Goal: Information Seeking & Learning: Learn about a topic

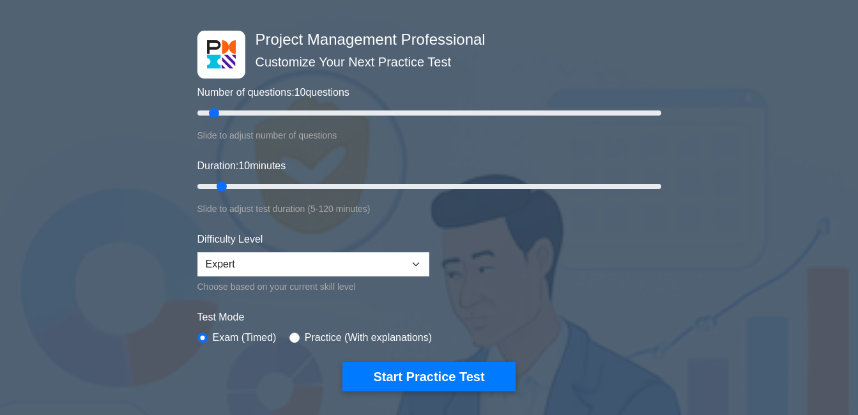
scroll to position [77, 0]
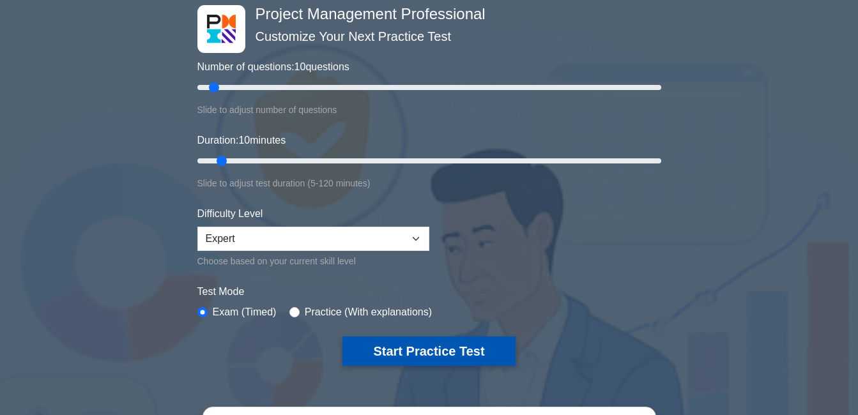
click at [444, 349] on button "Start Practice Test" at bounding box center [428, 351] width 172 height 29
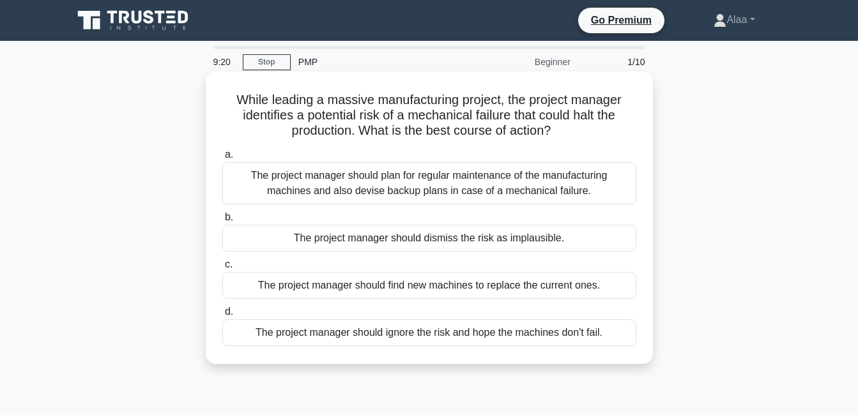
click at [326, 185] on div "The project manager should plan for regular maintenance of the manufacturing ma…" at bounding box center [429, 183] width 414 height 42
click at [222, 159] on input "a. The project manager should plan for regular maintenance of the manufacturing…" at bounding box center [222, 155] width 0 height 8
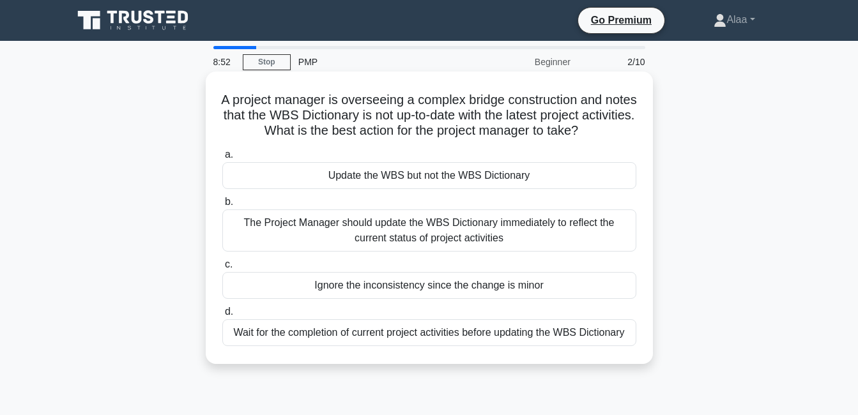
click at [351, 223] on div "The Project Manager should update the WBS Dictionary immediately to reflect the…" at bounding box center [429, 230] width 414 height 42
click at [222, 206] on input "b. The Project Manager should update the WBS Dictionary immediately to reflect …" at bounding box center [222, 202] width 0 height 8
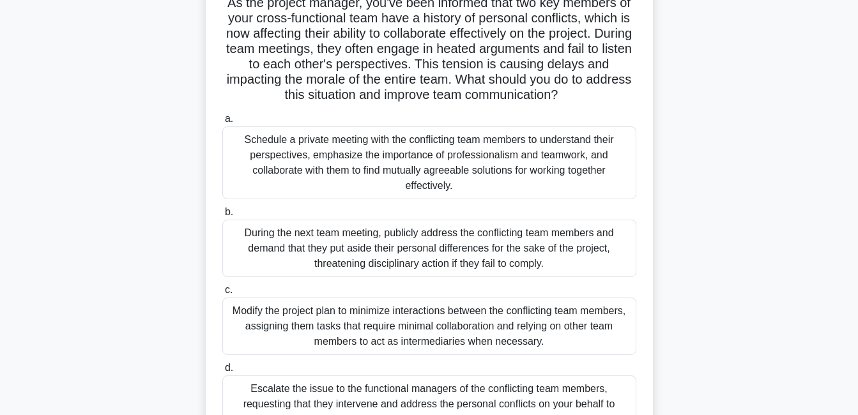
scroll to position [102, 0]
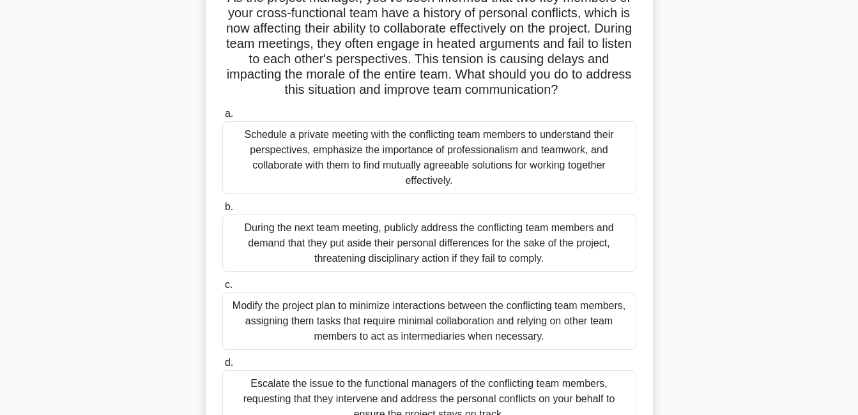
click at [361, 146] on div "Schedule a private meeting with the conflicting team members to understand thei…" at bounding box center [429, 157] width 414 height 73
click at [222, 118] on input "a. Schedule a private meeting with the conflicting team members to understand t…" at bounding box center [222, 114] width 0 height 8
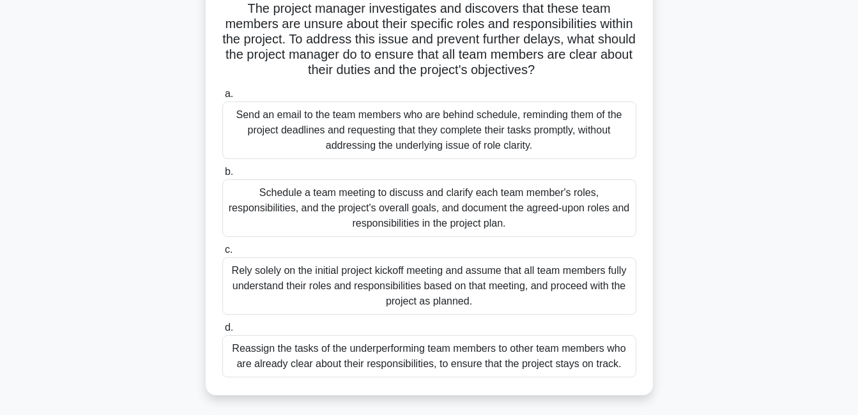
scroll to position [128, 0]
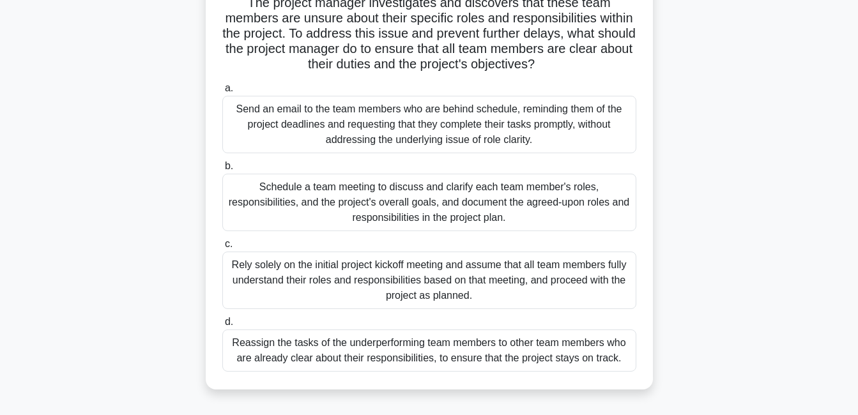
click at [364, 209] on div "Schedule a team meeting to discuss and clarify each team member's roles, respon…" at bounding box center [429, 202] width 414 height 57
click at [222, 171] on input "b. Schedule a team meeting to discuss and clarify each team member's roles, res…" at bounding box center [222, 166] width 0 height 8
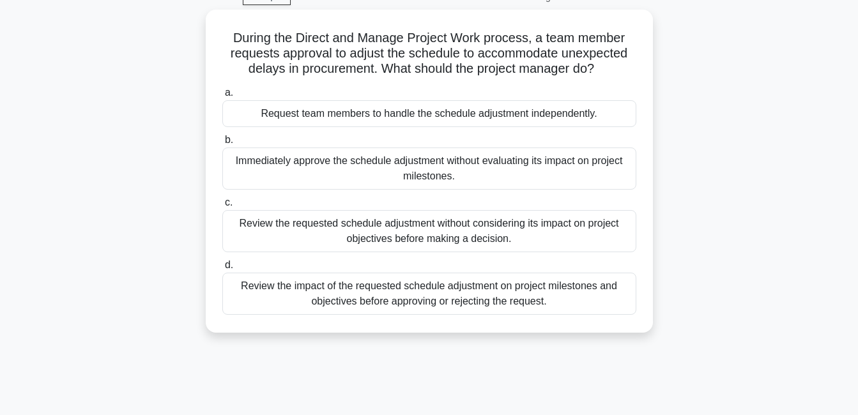
scroll to position [0, 0]
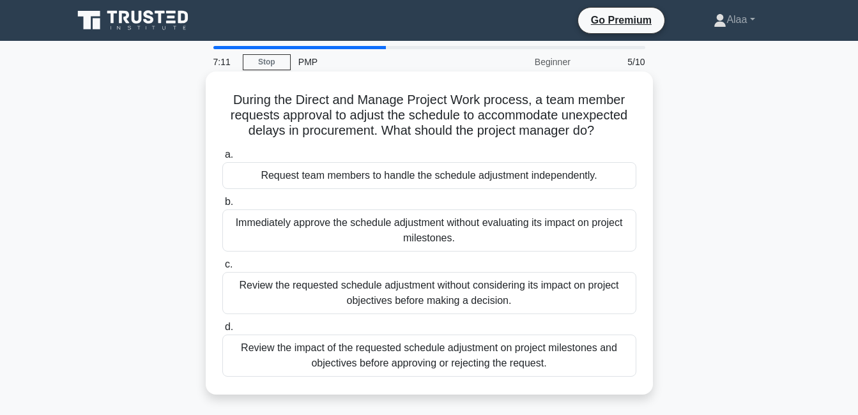
click at [361, 361] on div "Review the impact of the requested schedule adjustment on project milestones an…" at bounding box center [429, 356] width 414 height 42
click at [222, 331] on input "d. Review the impact of the requested schedule adjustment on project milestones…" at bounding box center [222, 327] width 0 height 8
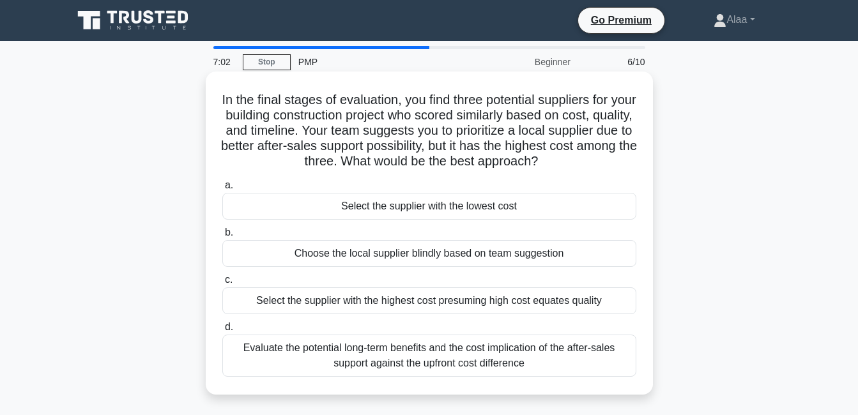
click at [366, 344] on div "Evaluate the potential long-term benefits and the cost implication of the after…" at bounding box center [429, 356] width 414 height 42
click at [222, 331] on input "d. Evaluate the potential long-term benefits and the cost implication of the af…" at bounding box center [222, 327] width 0 height 8
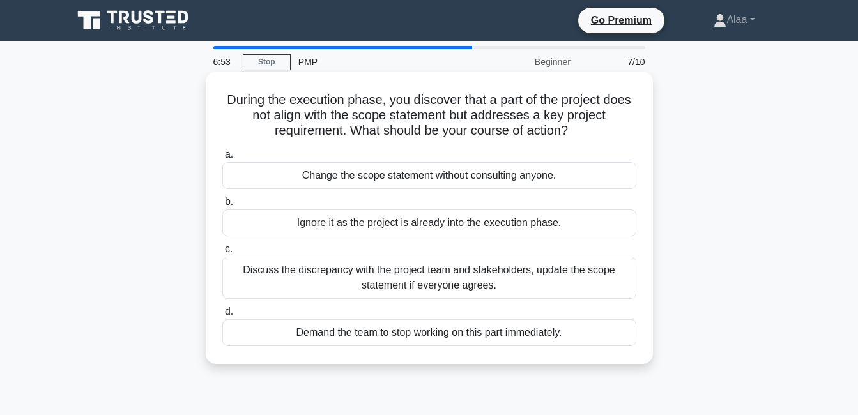
click at [399, 286] on div "Discuss the discrepancy with the project team and stakeholders, update the scop…" at bounding box center [429, 278] width 414 height 42
click at [222, 254] on input "c. Discuss the discrepancy with the project team and stakeholders, update the s…" at bounding box center [222, 249] width 0 height 8
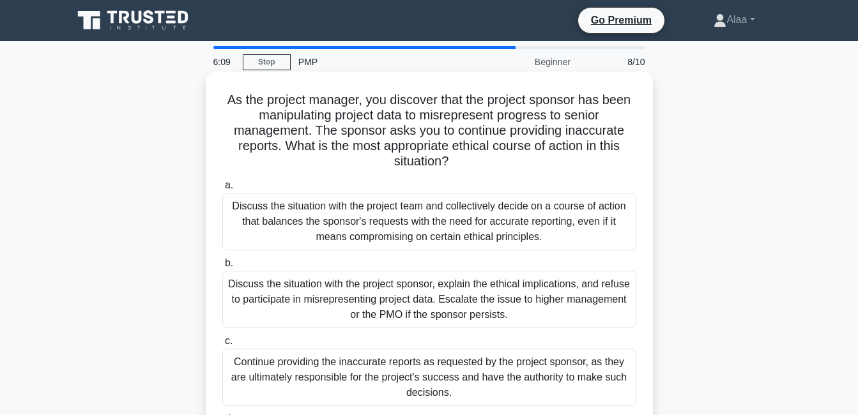
click at [516, 301] on div "Discuss the situation with the project sponsor, explain the ethical implication…" at bounding box center [429, 299] width 414 height 57
click at [222, 268] on input "b. Discuss the situation with the project sponsor, explain the ethical implicat…" at bounding box center [222, 263] width 0 height 8
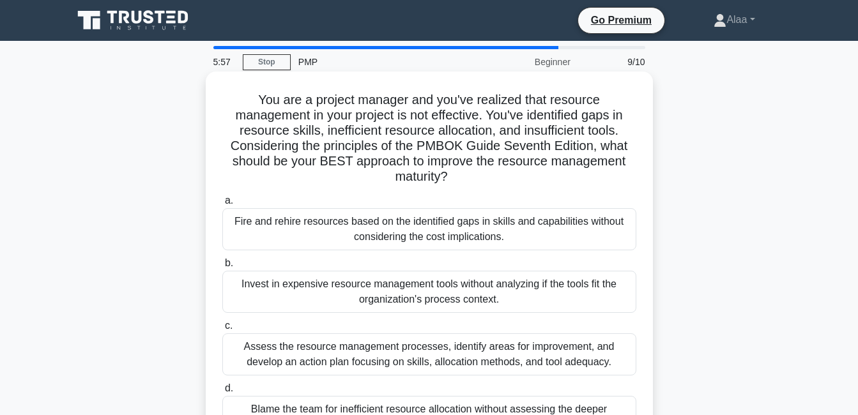
click at [507, 352] on div "Assess the resource management processes, identify areas for improvement, and d…" at bounding box center [429, 354] width 414 height 42
click at [222, 330] on input "c. Assess the resource management processes, identify areas for improvement, an…" at bounding box center [222, 326] width 0 height 8
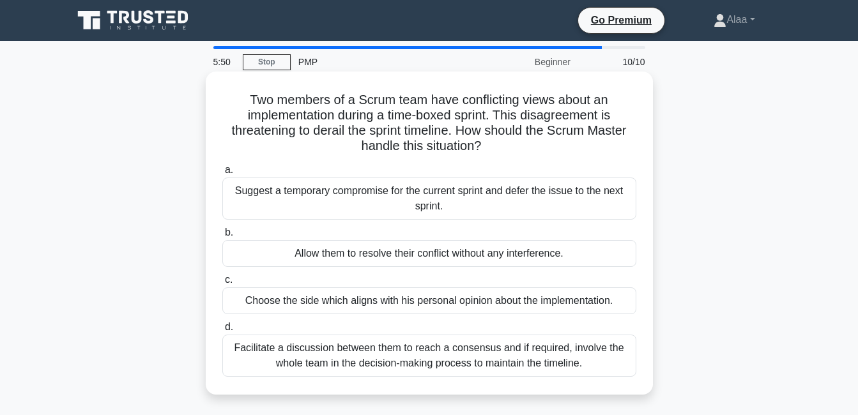
click at [500, 360] on div "Facilitate a discussion between them to reach a consensus and if required, invo…" at bounding box center [429, 356] width 414 height 42
click at [222, 331] on input "d. Facilitate a discussion between them to reach a consensus and if required, i…" at bounding box center [222, 327] width 0 height 8
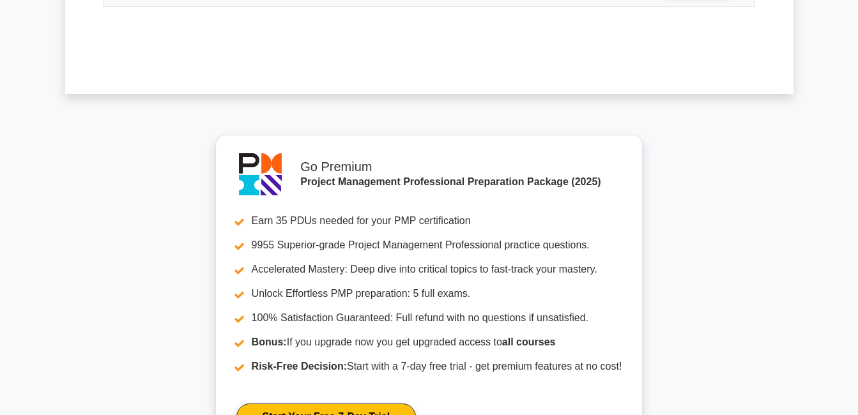
scroll to position [2064, 0]
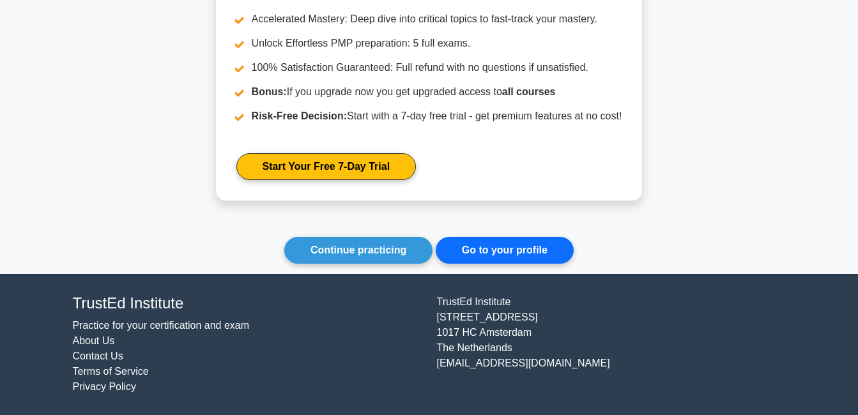
click at [475, 246] on link "Go to your profile" at bounding box center [505, 250] width 138 height 27
